Goal: Task Accomplishment & Management: Use online tool/utility

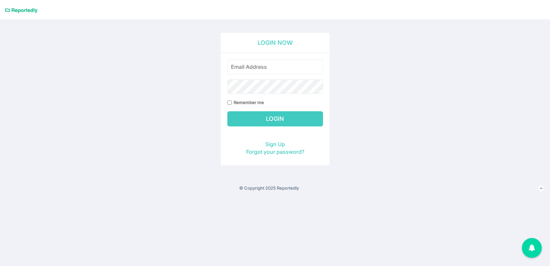
type input "piper.wilder@60hertzenergy.com"
click at [264, 122] on input "Login" at bounding box center [275, 118] width 96 height 15
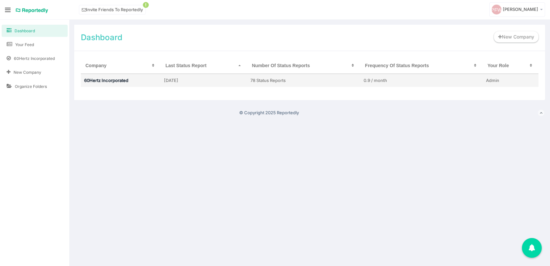
click at [101, 79] on link "60Hertz Incorporated" at bounding box center [106, 80] width 44 height 5
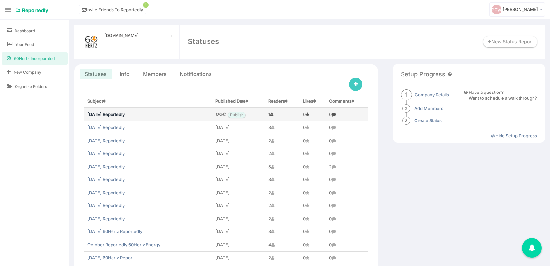
click at [109, 115] on link "[DATE] Reportedly" at bounding box center [105, 114] width 37 height 5
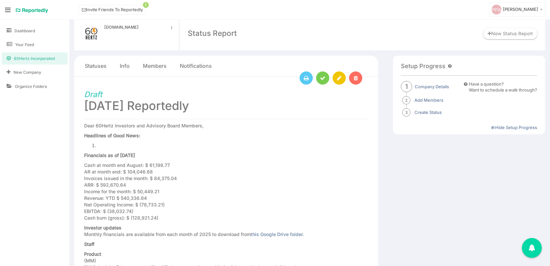
scroll to position [10, 0]
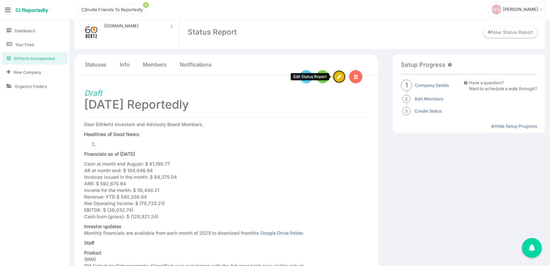
click at [338, 77] on icon at bounding box center [339, 77] width 5 height 5
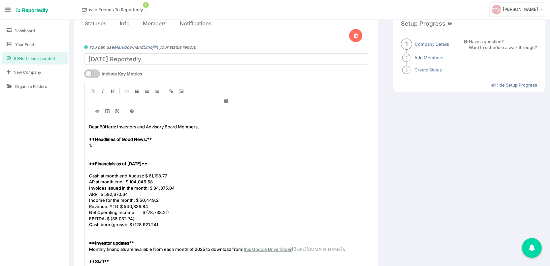
scroll to position [2, 0]
click at [98, 146] on pre "1." at bounding box center [226, 145] width 277 height 6
